Goal: Find contact information: Find contact information

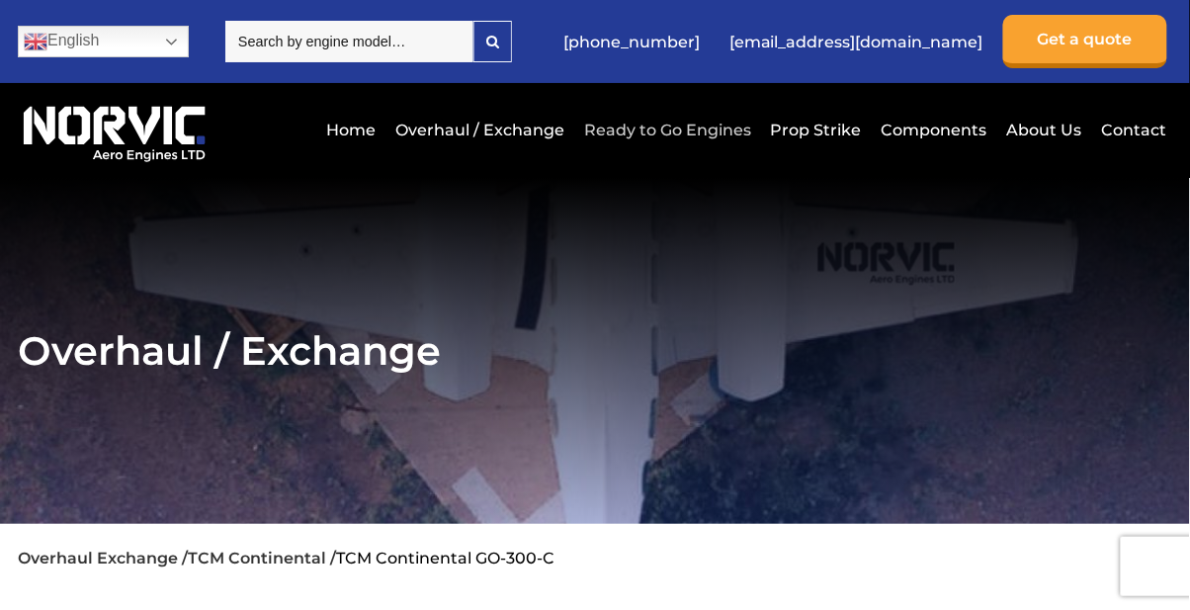
click at [671, 126] on link "Ready to Go Engines" at bounding box center [667, 130] width 177 height 48
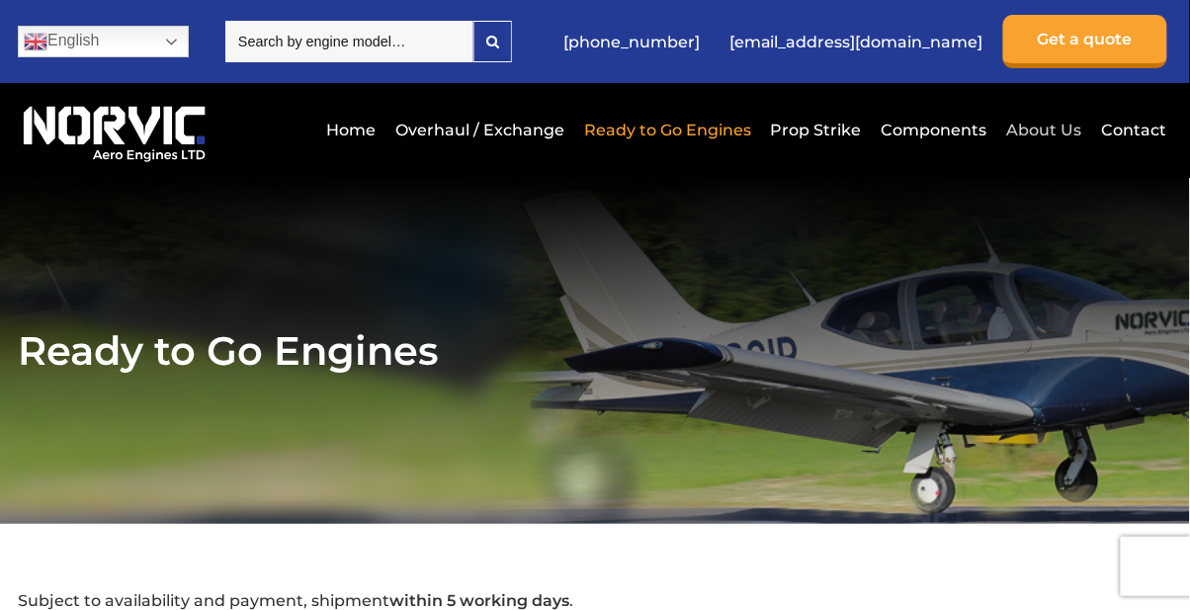
click at [1049, 130] on link "About Us" at bounding box center [1044, 130] width 85 height 48
click at [1038, 133] on link "About Us" at bounding box center [1044, 130] width 85 height 48
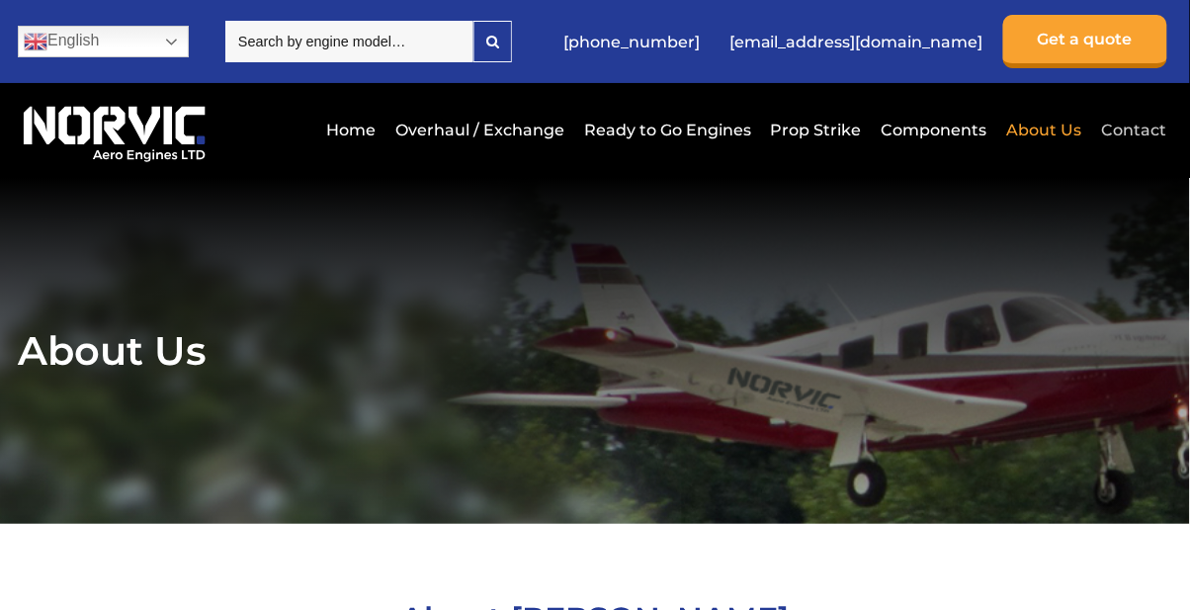
click at [1139, 135] on link "Contact" at bounding box center [1132, 130] width 70 height 48
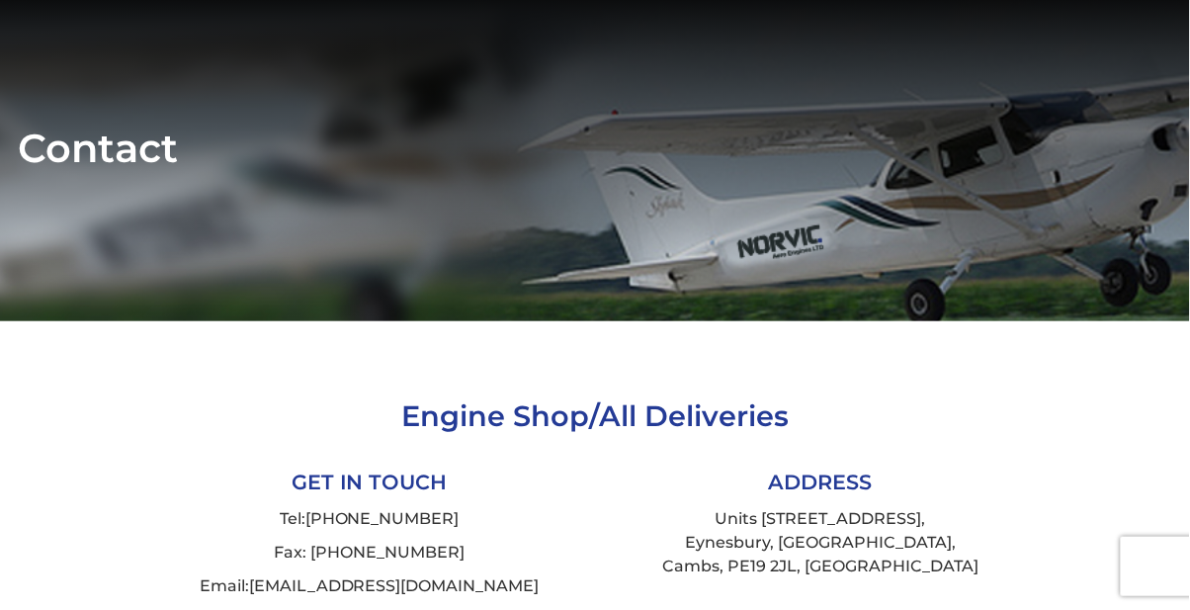
scroll to position [211, 0]
